Goal: Task Accomplishment & Management: Manage account settings

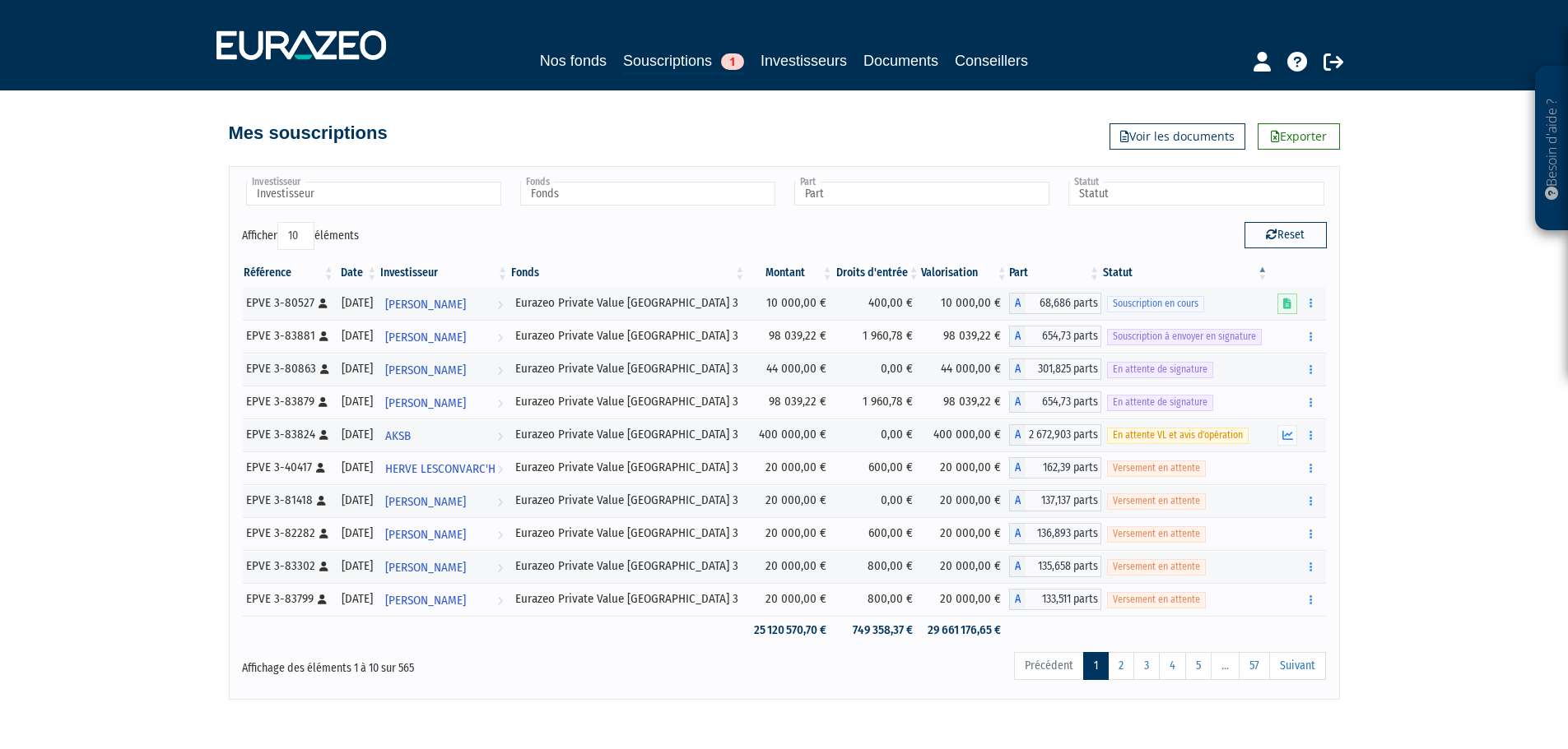
click at [140, 304] on div "Besoin d'aide ? × J'ai besoin d'aide Si vous avez une question à propos du fonc…" at bounding box center [784, 349] width 1568 height 700
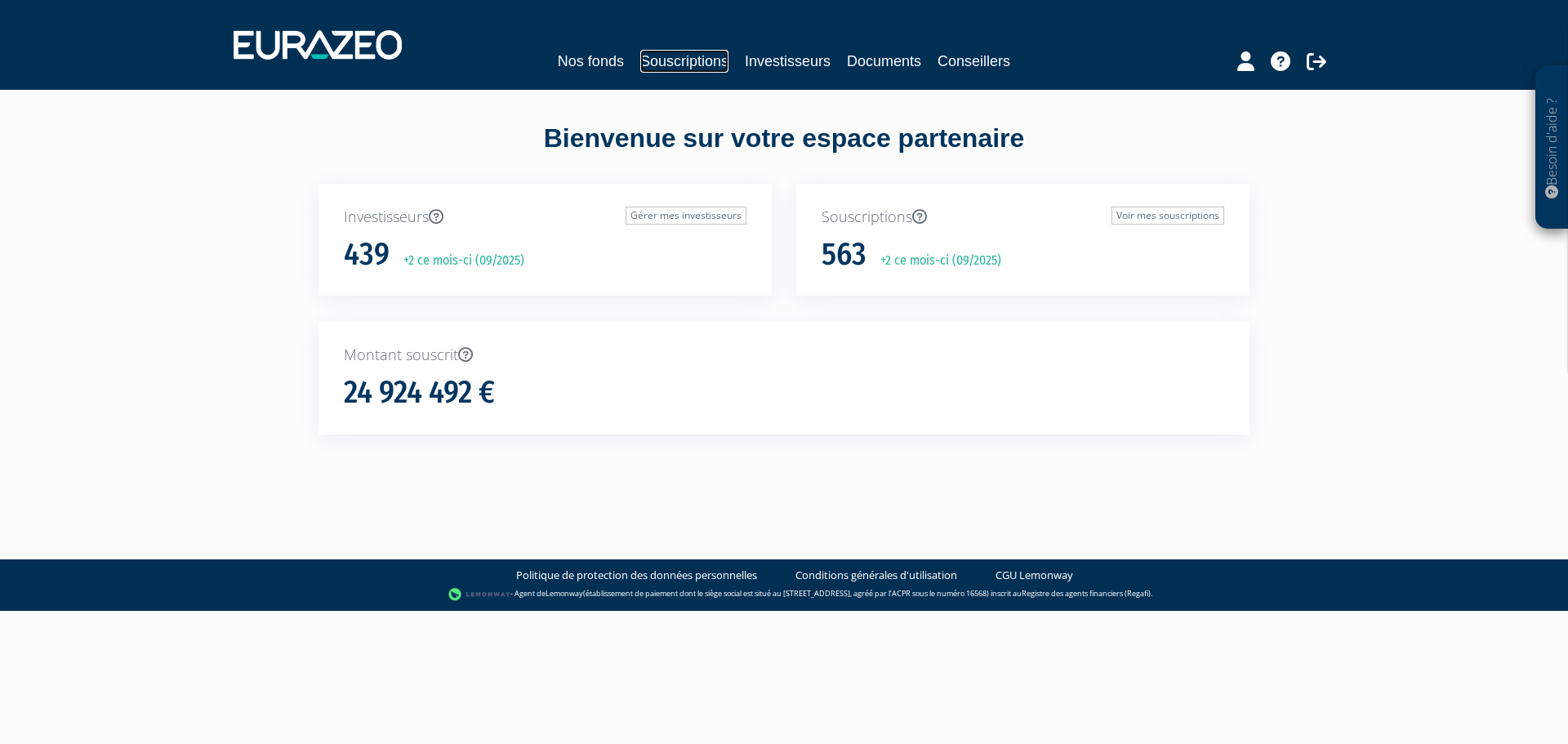
click at [671, 68] on link "Souscriptions" at bounding box center [684, 61] width 88 height 23
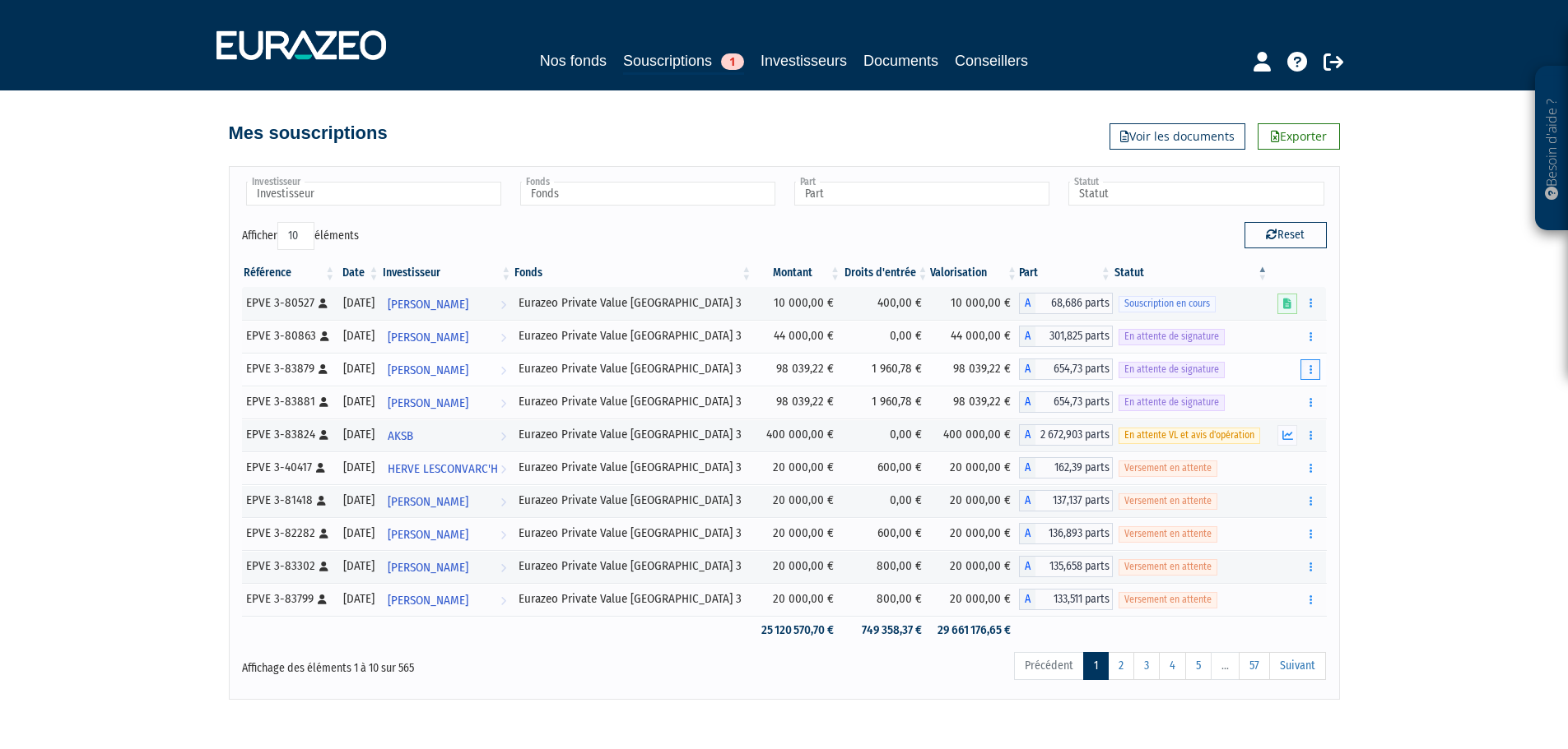
click at [1314, 375] on button "button" at bounding box center [1310, 370] width 20 height 21
click at [1277, 395] on link "Renvoyer le mail" at bounding box center [1268, 399] width 93 height 27
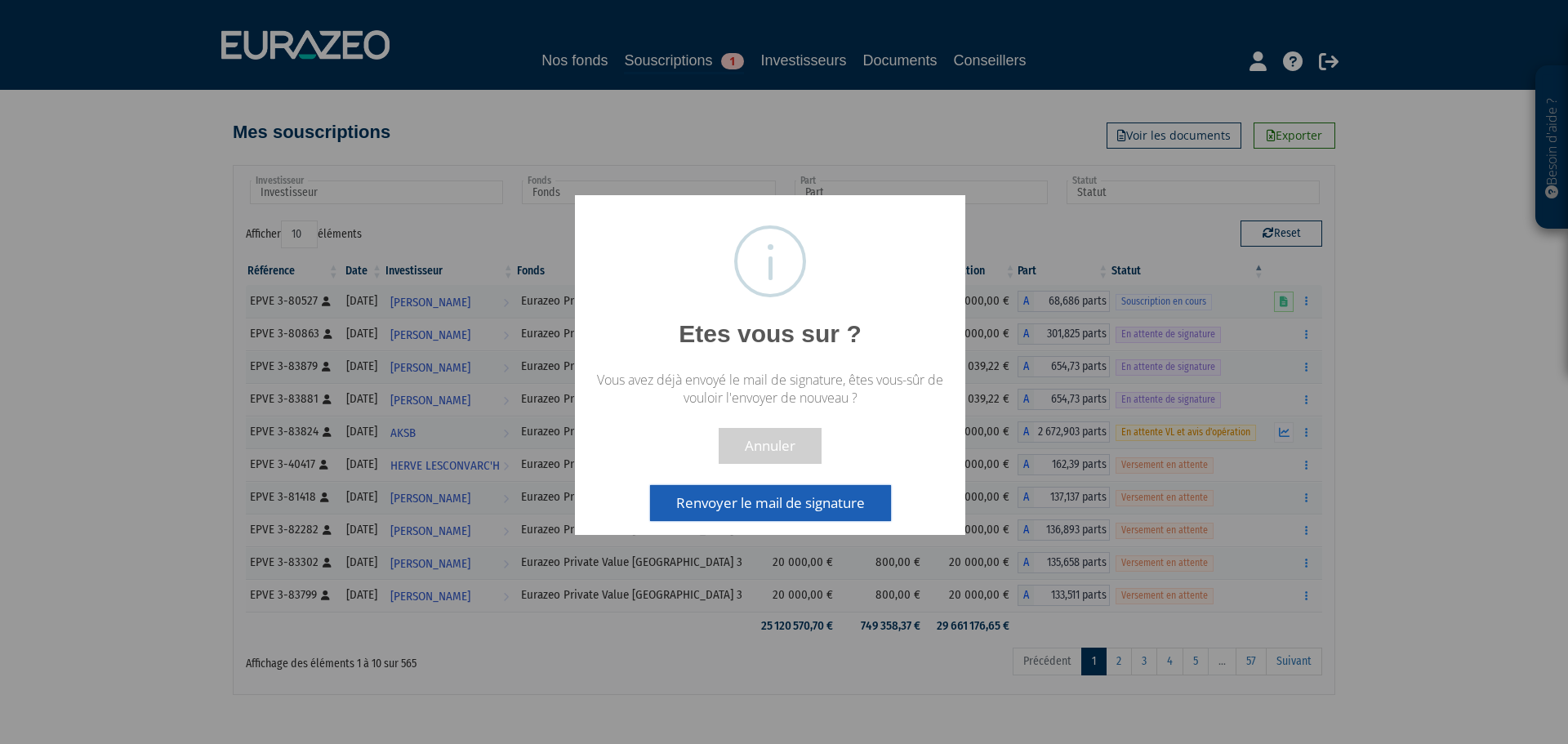
click at [765, 506] on button "Renvoyer le mail de signature" at bounding box center [770, 503] width 241 height 36
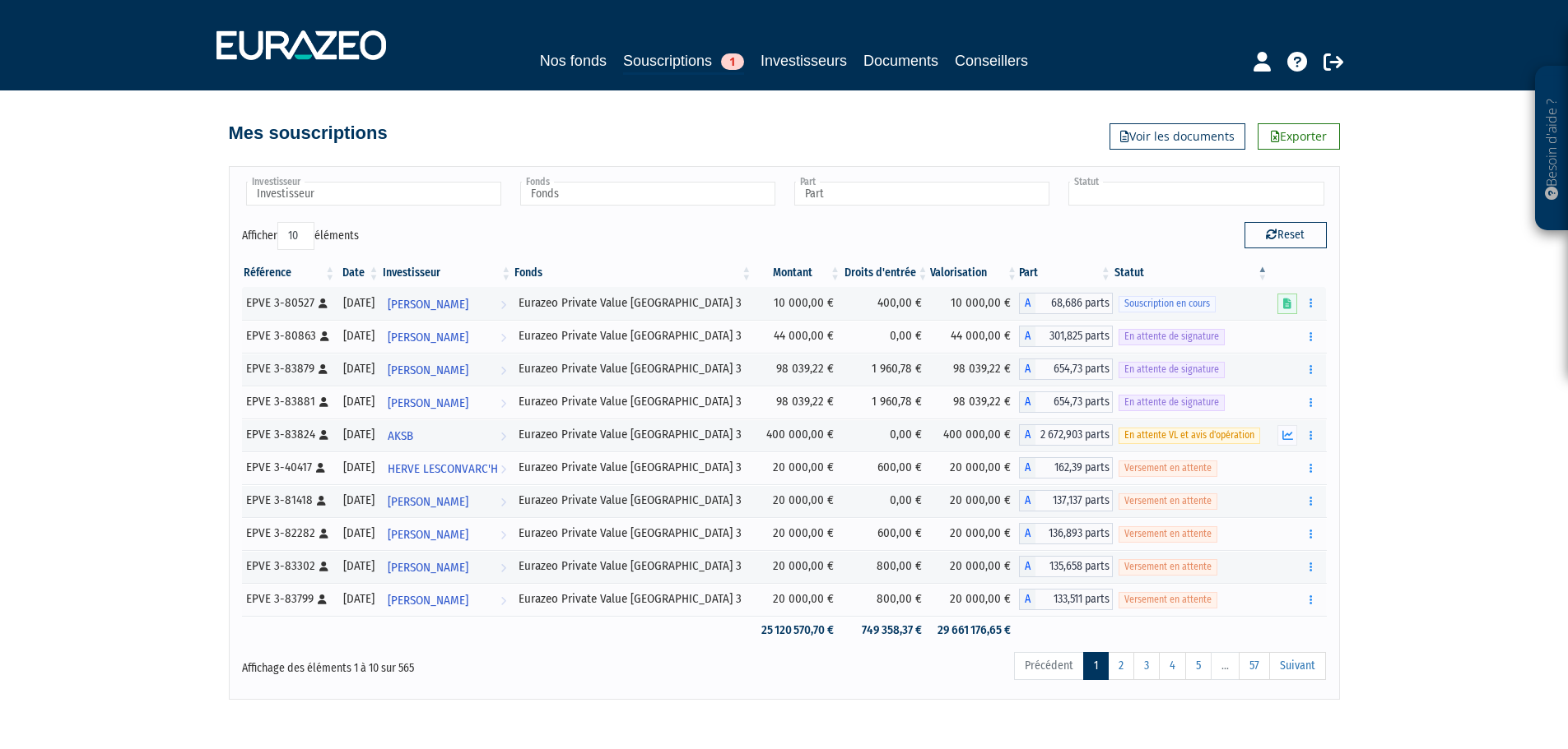
click at [1151, 193] on input "text" at bounding box center [1196, 194] width 255 height 24
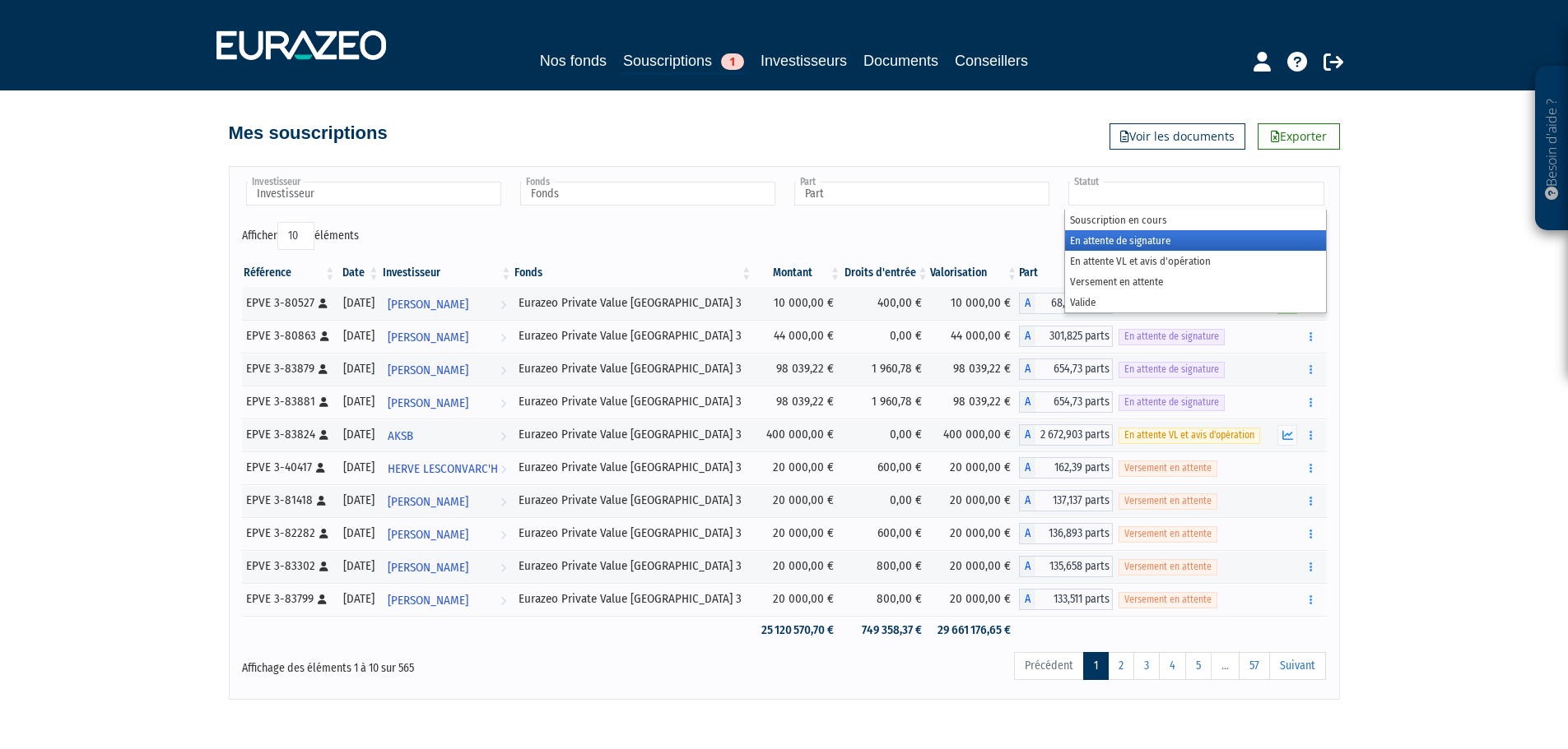
click at [1147, 244] on li "En attente de signature" at bounding box center [1195, 240] width 260 height 21
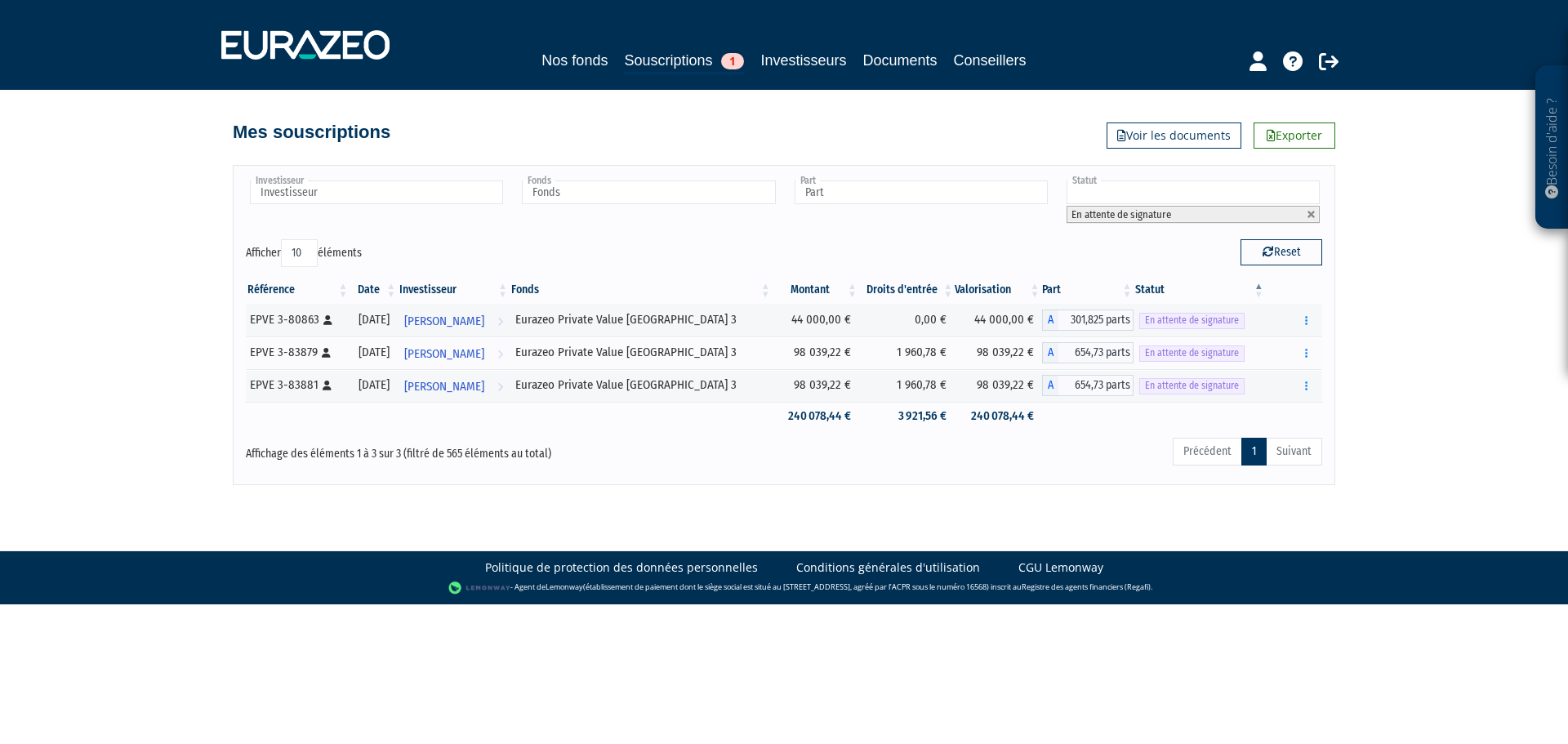
click at [137, 344] on div "Besoin d'aide ? × J'ai besoin d'aide Si vous avez une question à propos du fonc…" at bounding box center [784, 242] width 1568 height 485
